Goal: Transaction & Acquisition: Purchase product/service

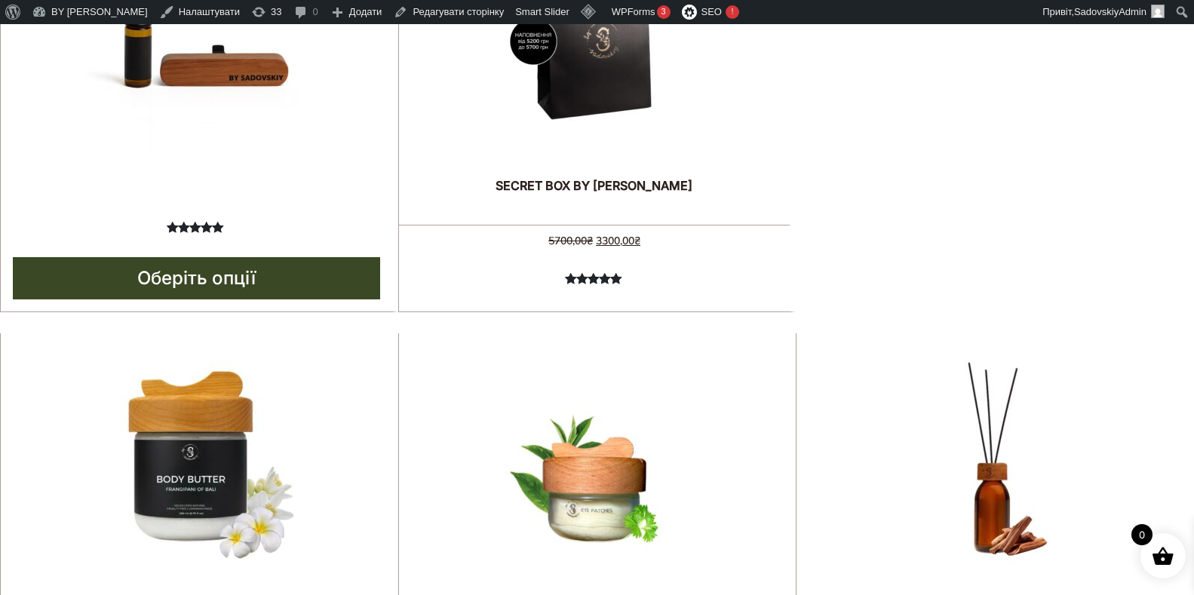
scroll to position [830, 0]
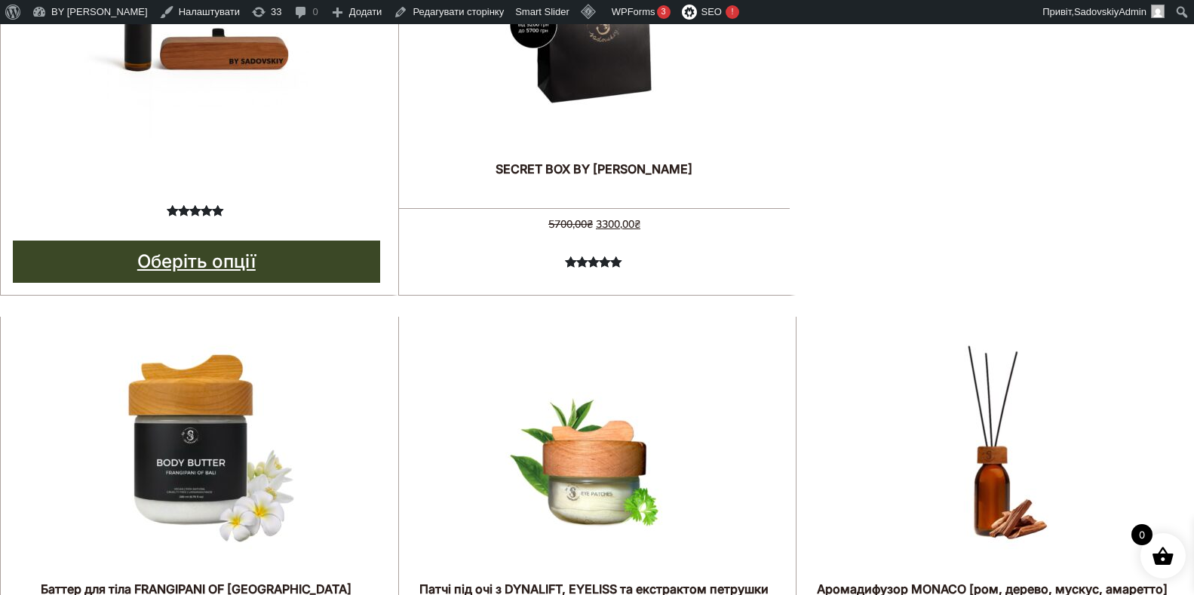
click at [235, 259] on link "Оберіть опції" at bounding box center [196, 262] width 367 height 42
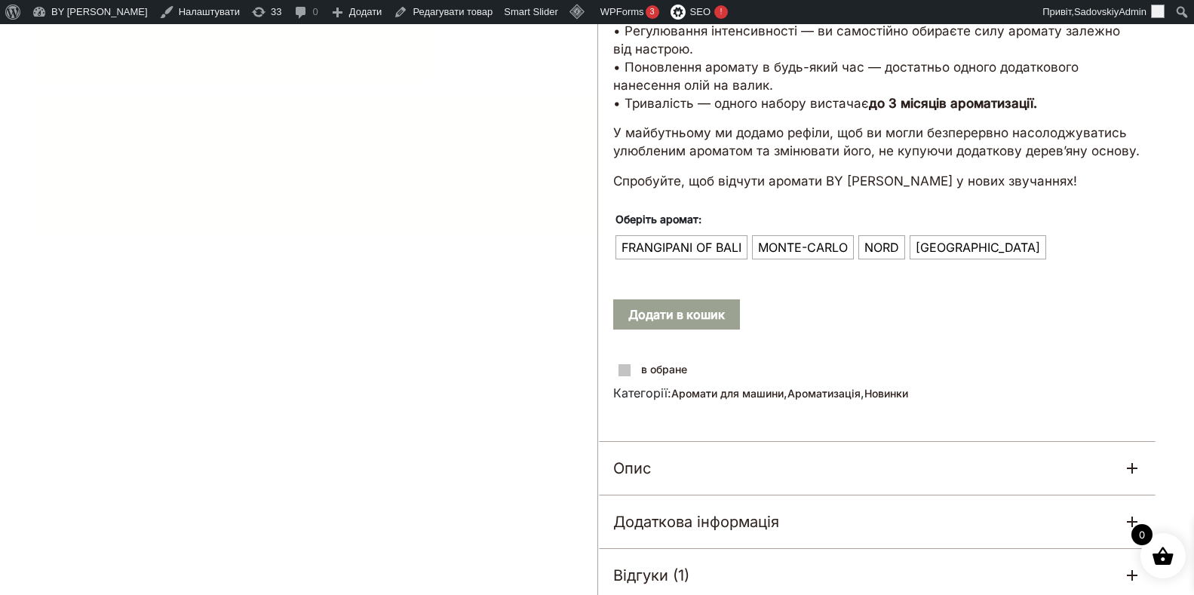
scroll to position [452, 0]
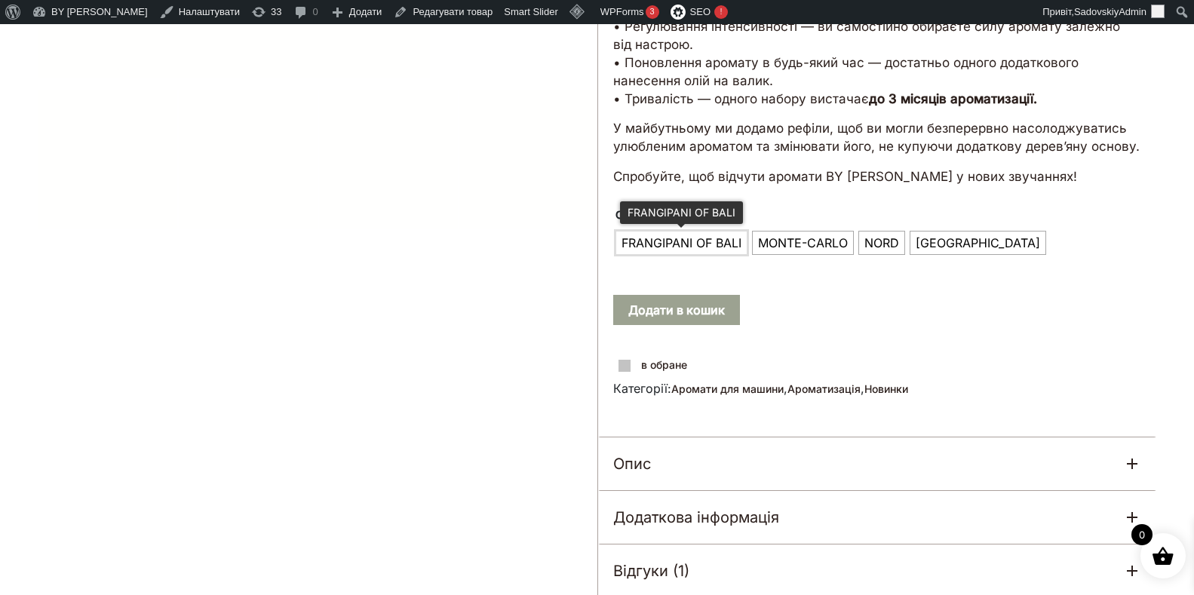
click at [665, 231] on span "FRANGIPANI OF BALI" at bounding box center [681, 243] width 127 height 24
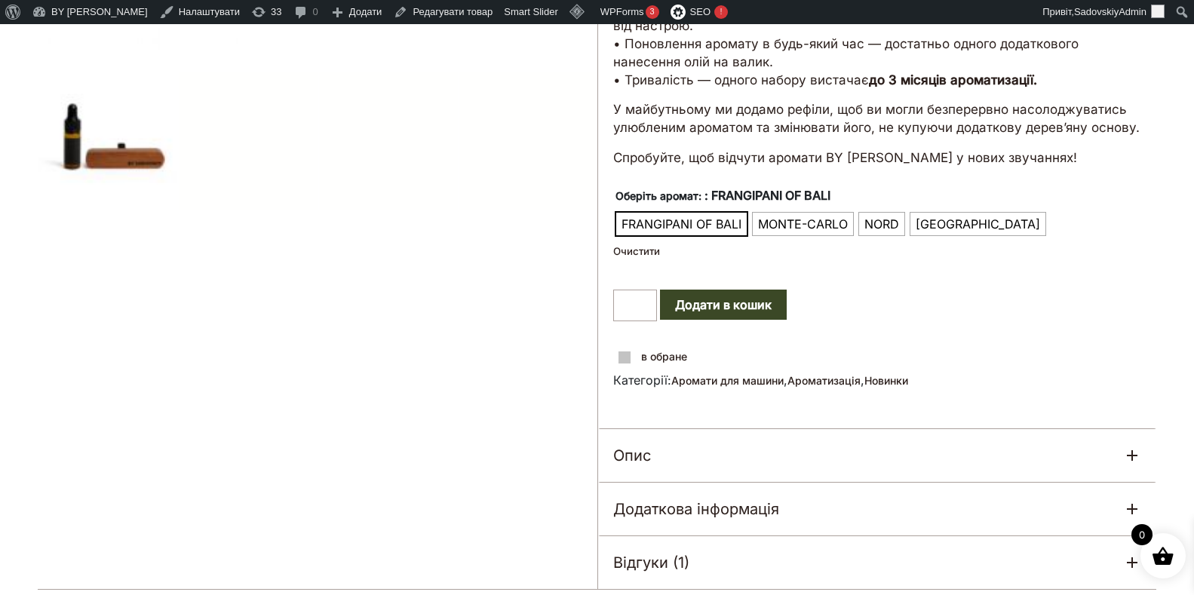
click at [703, 308] on div "LIMITED CAR DIFFUSER Рейтинг 5.00 з 5 на основі опитування 1 покупця ( 1 відгук…" at bounding box center [877, 128] width 560 height 922
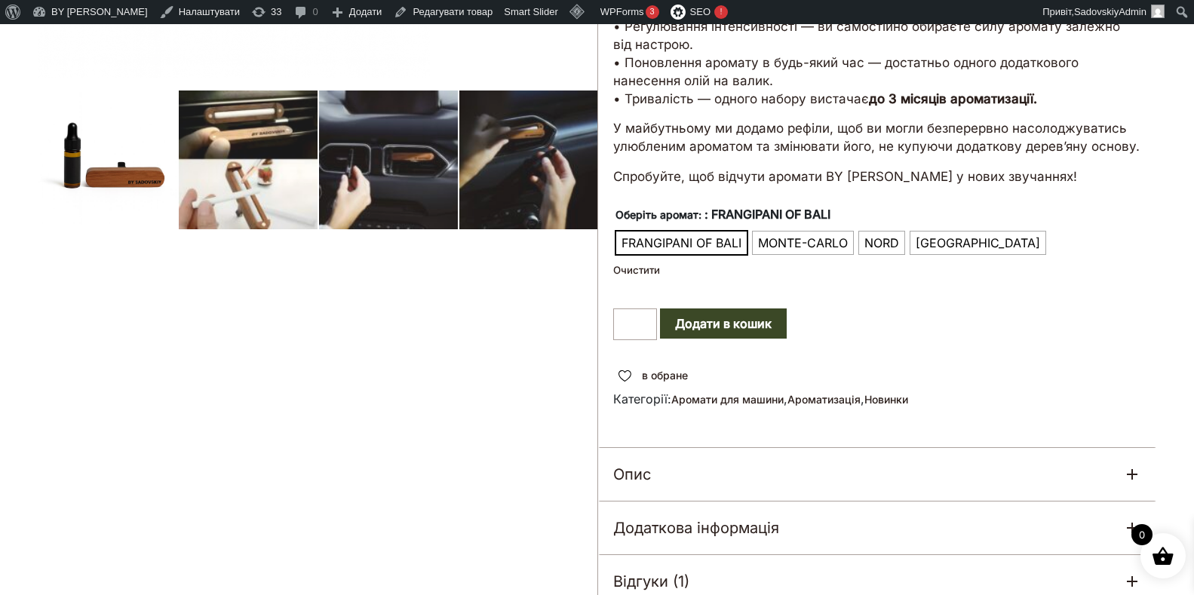
click at [701, 308] on button "Додати в кошик" at bounding box center [723, 323] width 127 height 30
